Goal: Task Accomplishment & Management: Understand process/instructions

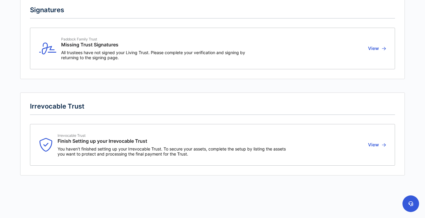
scroll to position [87, 0]
click at [203, 152] on span "You haven't finished setting up your Irrevocable Trust. To secure your assets, …" at bounding box center [172, 151] width 229 height 10
click at [375, 145] on button "View" at bounding box center [376, 144] width 20 height 23
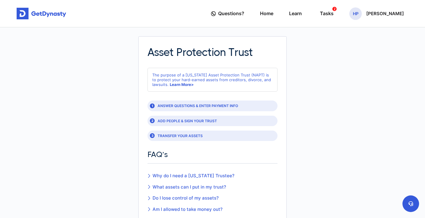
click at [347, 40] on article "Asset Protection Trust The purpose of a [US_STATE] Asset Protection Trust (NAPT…" at bounding box center [212, 168] width 385 height 265
click at [272, 15] on link "Home" at bounding box center [266, 13] width 13 height 17
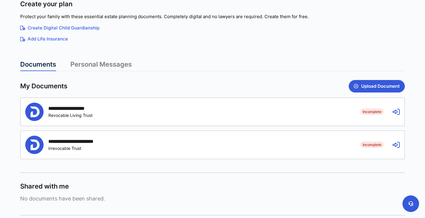
scroll to position [106, 0]
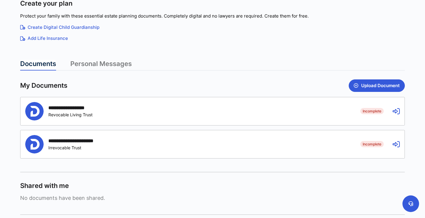
click at [112, 62] on link "Personal Messages" at bounding box center [100, 65] width 61 height 11
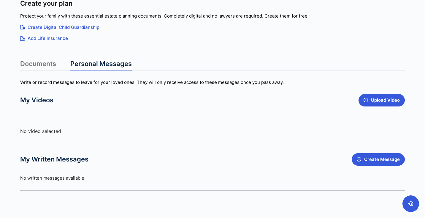
click at [45, 62] on link "Documents" at bounding box center [38, 65] width 36 height 11
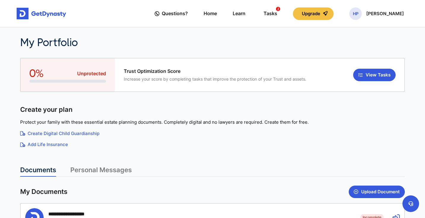
scroll to position [0, 0]
click at [51, 15] on img at bounding box center [42, 14] width 50 height 12
click at [332, 17] on button "Upgrade" at bounding box center [313, 13] width 41 height 12
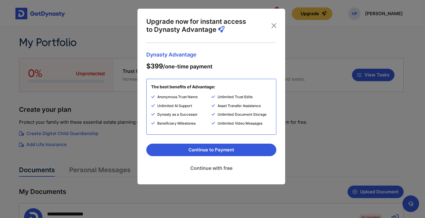
click at [212, 167] on link "Continue with free" at bounding box center [211, 167] width 130 height 15
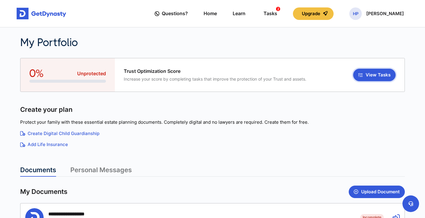
click at [373, 75] on button "View Tasks" at bounding box center [374, 75] width 42 height 12
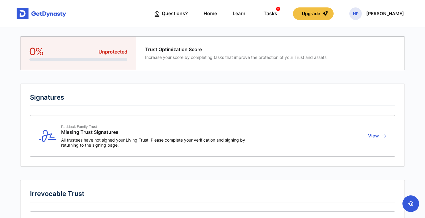
click at [178, 16] on span "Questions?" at bounding box center [175, 13] width 26 height 11
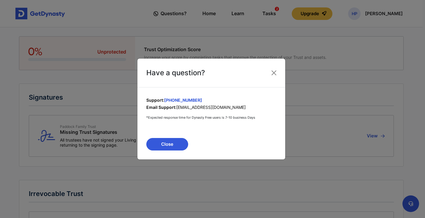
click at [143, 19] on div "Have a question? Support: +1 (650) 590-0434 Email Support: support@getdynasty.c…" at bounding box center [212, 109] width 425 height 218
